Goal: Task Accomplishment & Management: Manage account settings

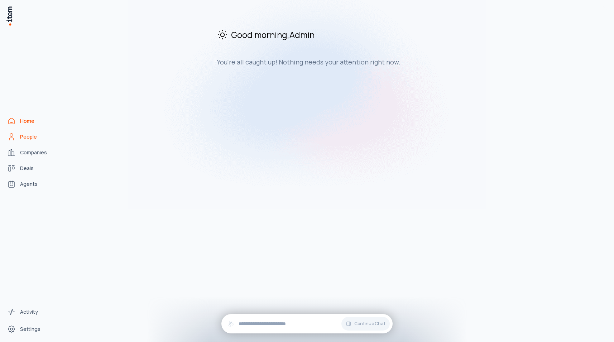
click at [24, 139] on span "People" at bounding box center [28, 136] width 17 height 7
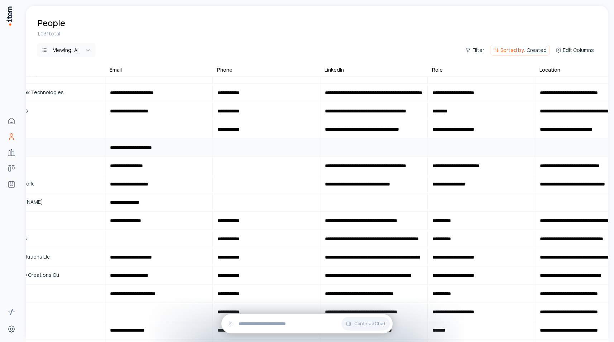
scroll to position [267, 0]
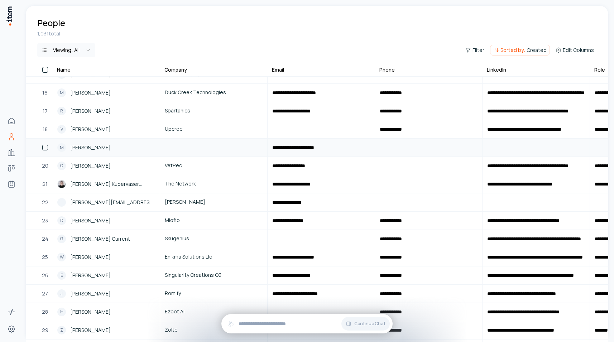
click at [109, 151] on div "M [PERSON_NAME]" at bounding box center [106, 147] width 98 height 9
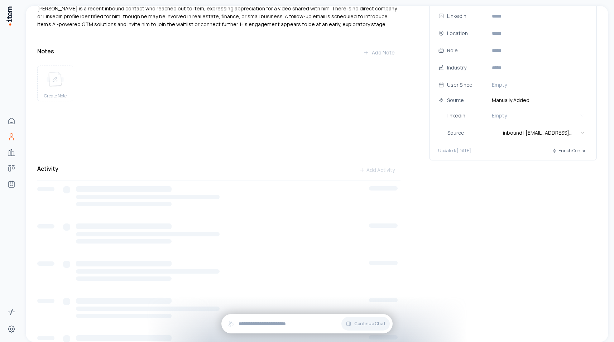
scroll to position [72, 0]
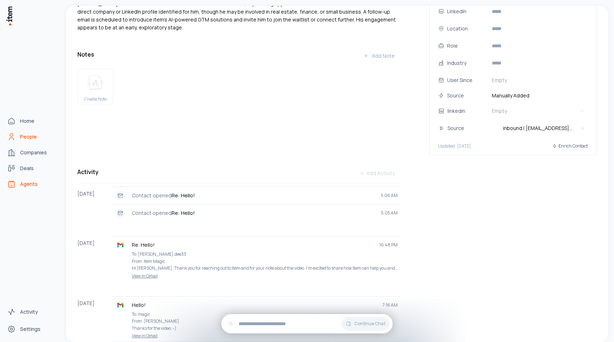
click at [24, 186] on span "Agents" at bounding box center [29, 184] width 18 height 7
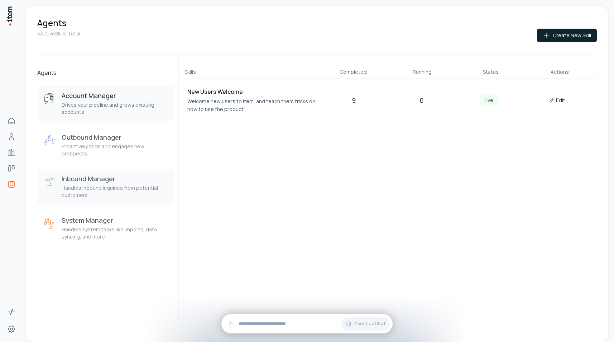
click at [136, 177] on div "Inbound Manager Handles inbound inquiries from potential customers" at bounding box center [115, 187] width 107 height 24
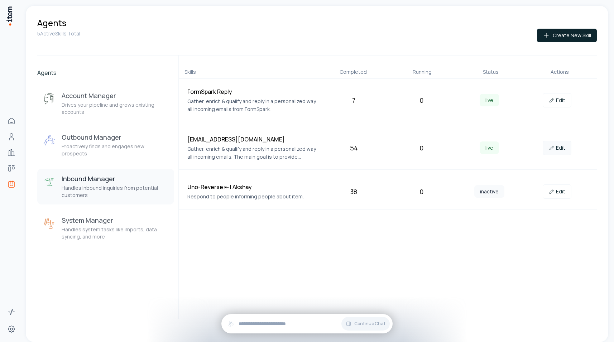
click at [556, 152] on link "Edit" at bounding box center [557, 148] width 29 height 14
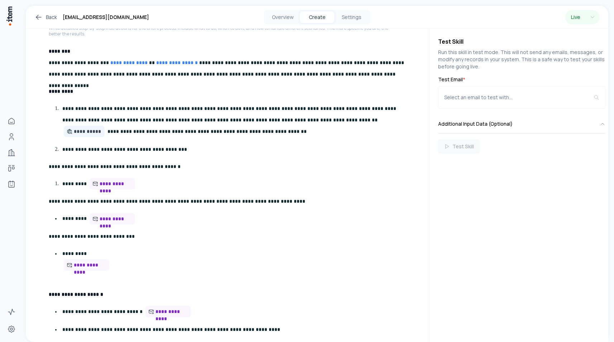
scroll to position [194, 0]
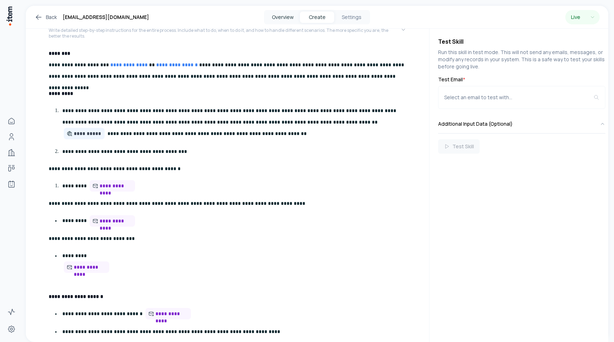
click at [288, 16] on button "Overview" at bounding box center [283, 16] width 34 height 11
